Goal: Task Accomplishment & Management: Complete application form

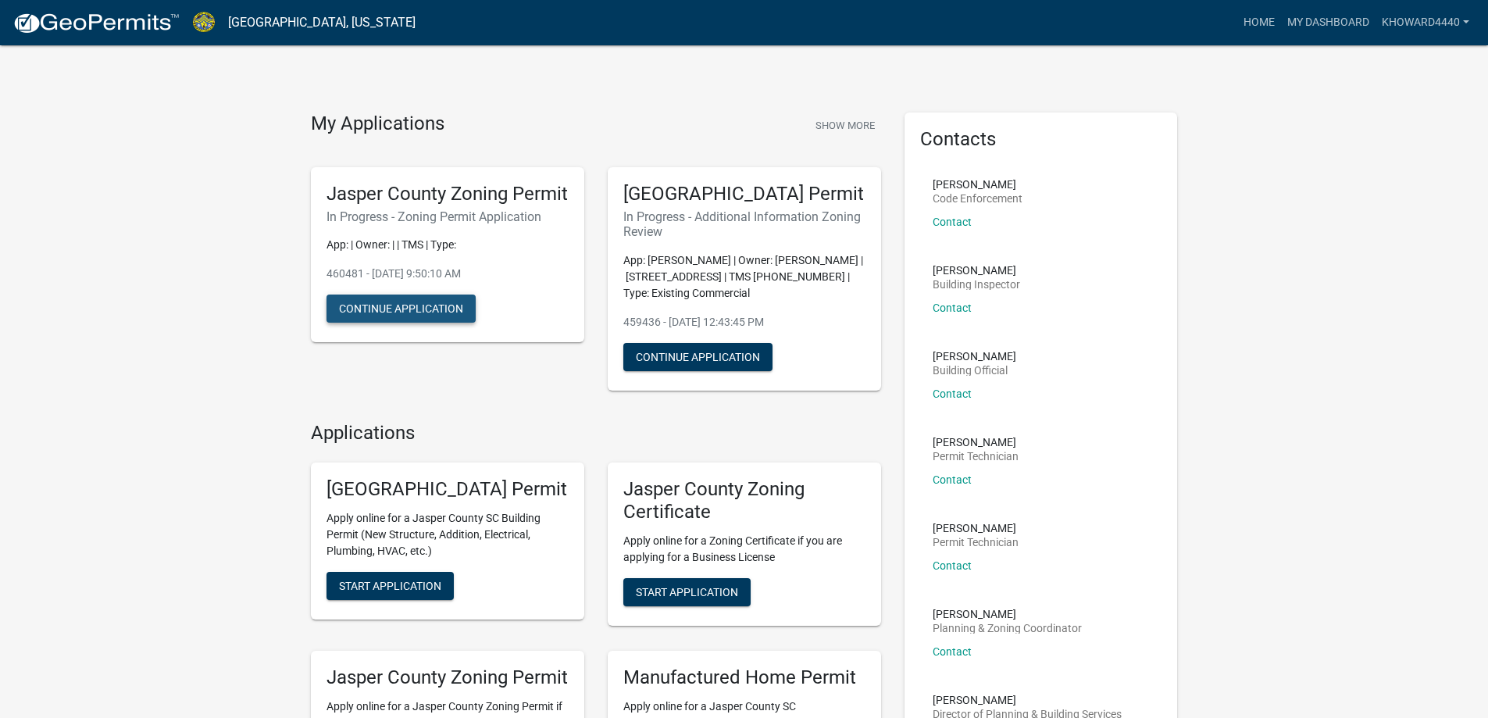
click at [420, 323] on button "Continue Application" at bounding box center [401, 308] width 149 height 28
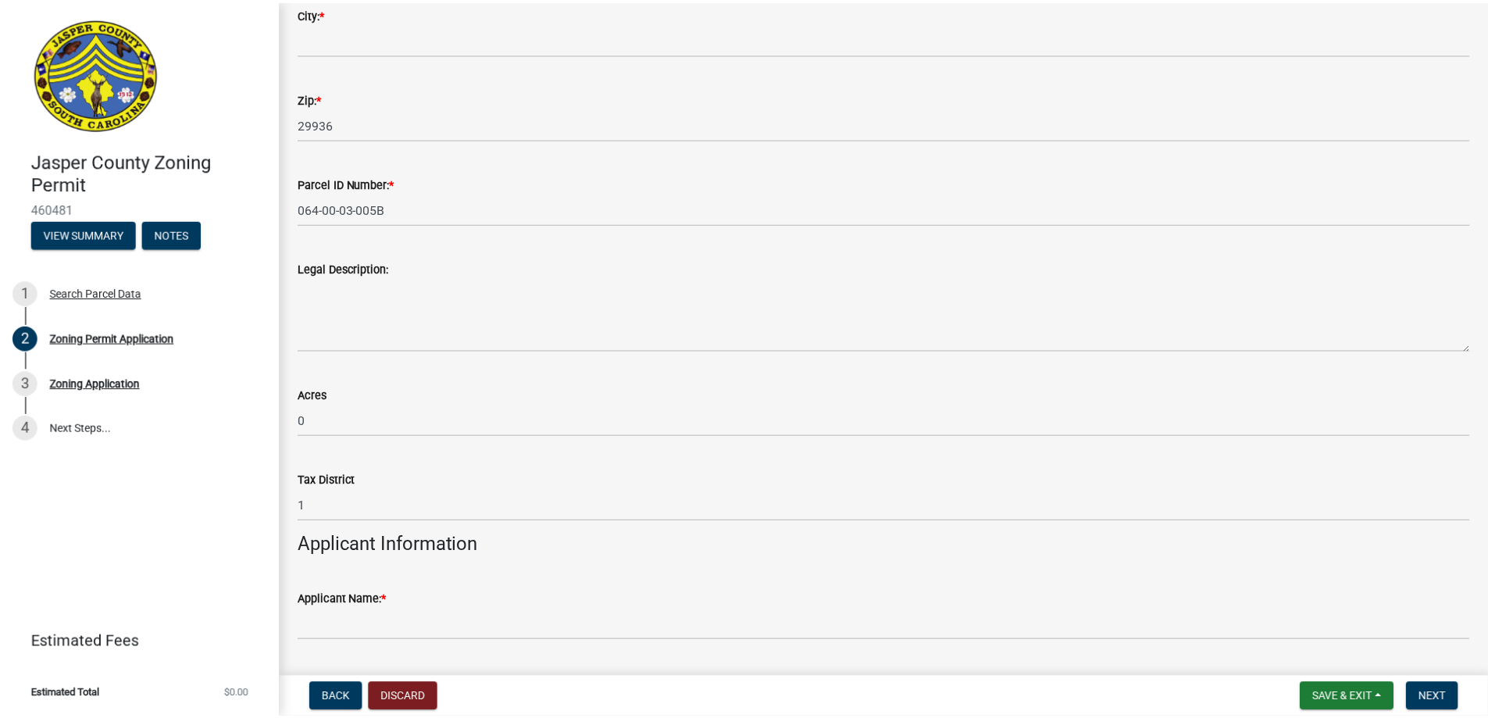
scroll to position [416, 0]
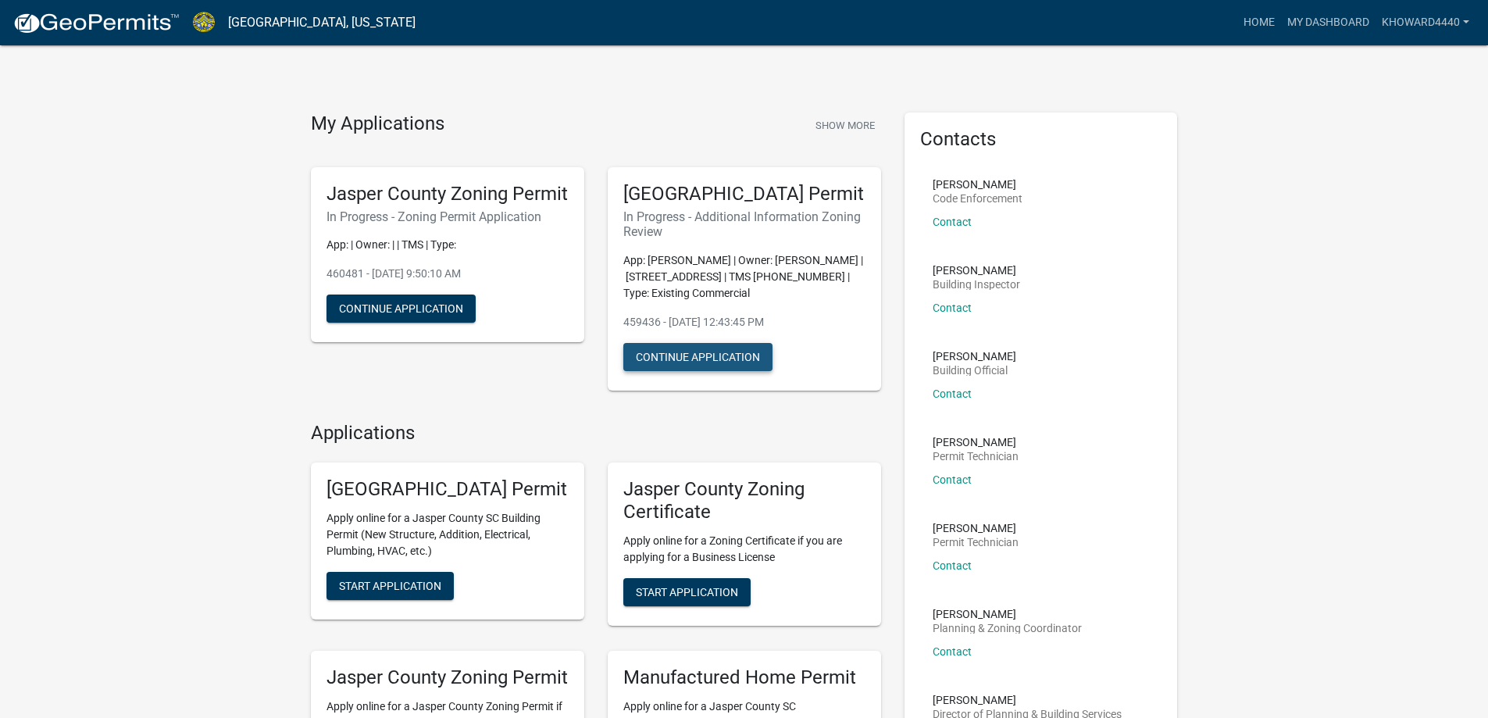
click at [706, 371] on button "Continue Application" at bounding box center [697, 357] width 149 height 28
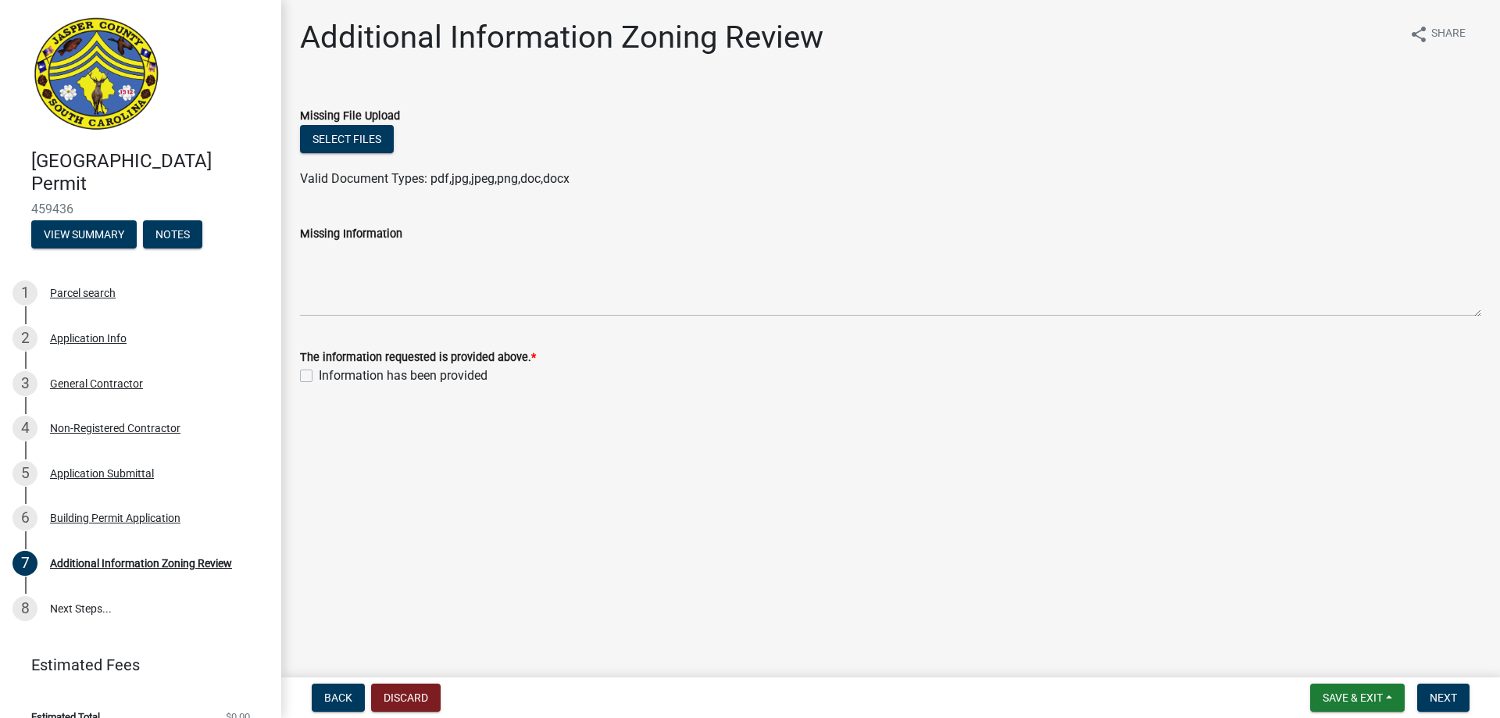
click at [319, 376] on label "Information has been provided" at bounding box center [403, 375] width 169 height 19
click at [319, 376] on input "Information has been provided" at bounding box center [324, 371] width 10 height 10
click at [319, 376] on label "Information has been provided" at bounding box center [403, 375] width 169 height 19
click at [319, 376] on input "Information has been provided" at bounding box center [324, 371] width 10 height 10
checkbox input "false"
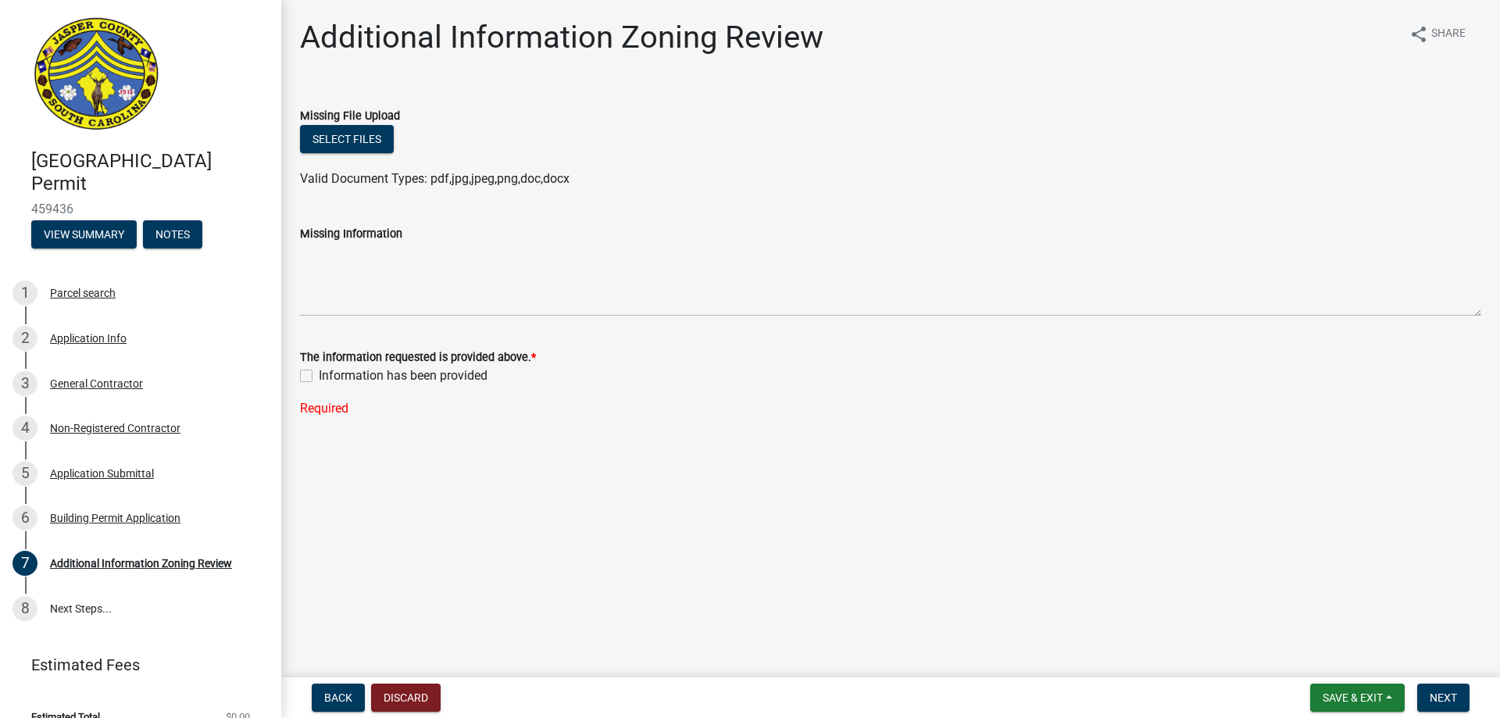
click at [1139, 66] on div "Additional Information Zoning Review share Share" at bounding box center [890, 44] width 1181 height 50
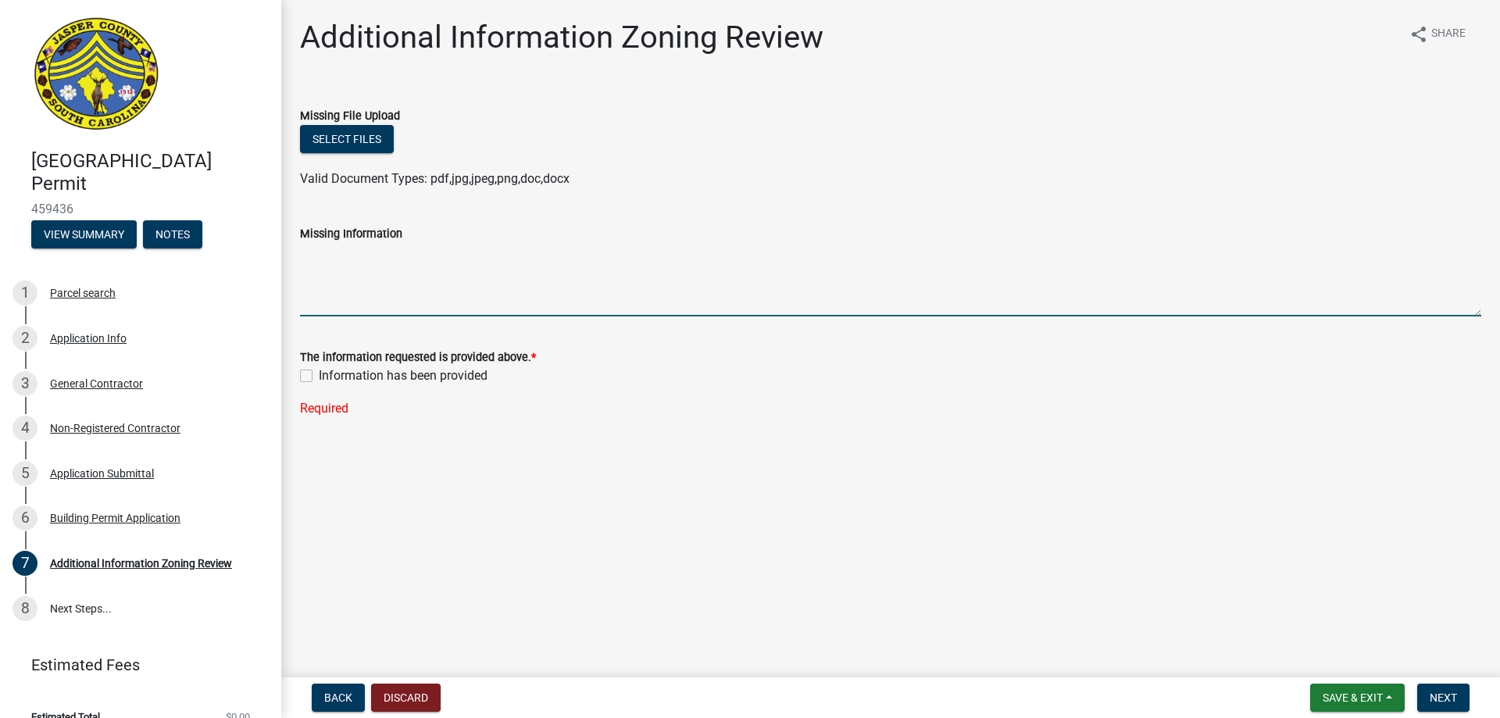
click at [389, 302] on textarea "Missing Information" at bounding box center [890, 279] width 1181 height 73
